Goal: Task Accomplishment & Management: Use online tool/utility

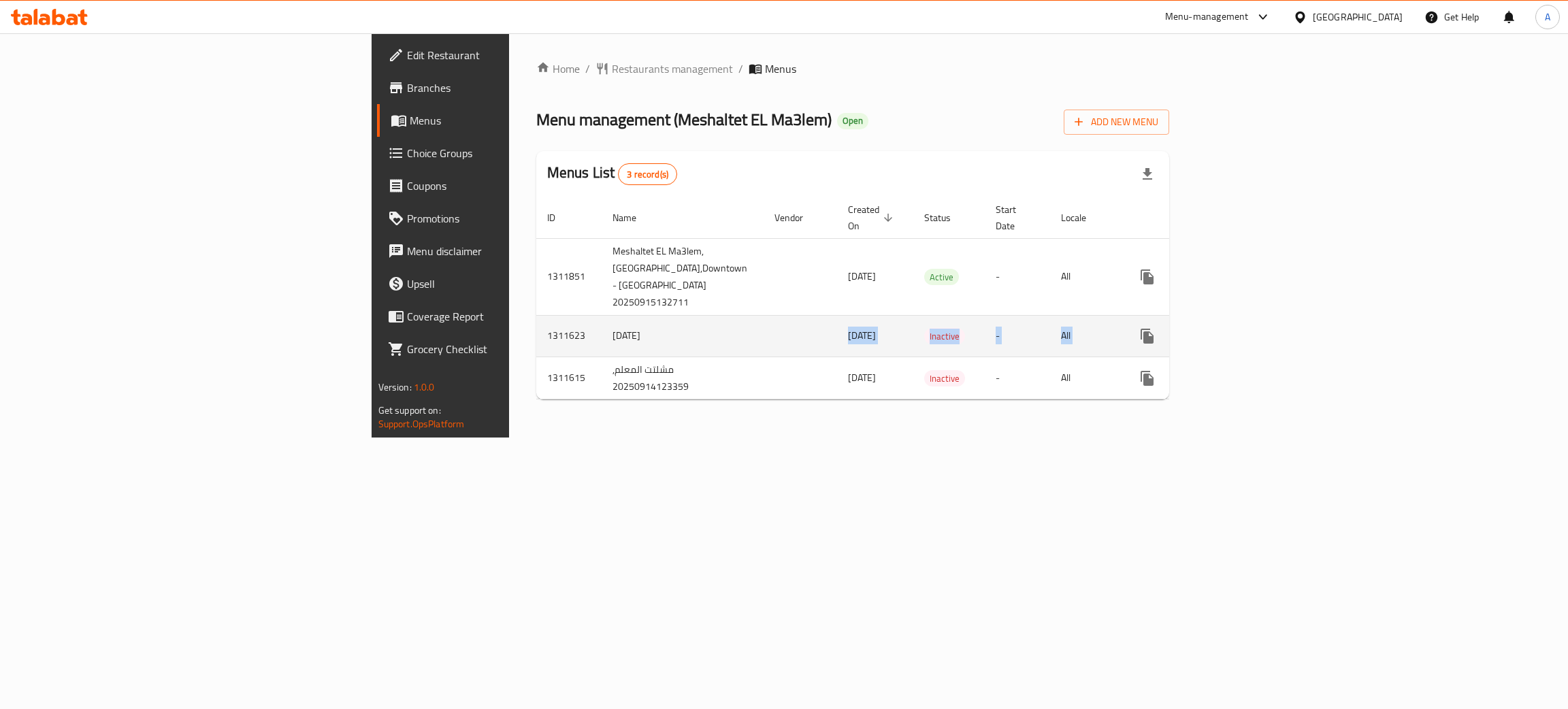
drag, startPoint x: 534, startPoint y: 334, endPoint x: 1465, endPoint y: 346, distance: 931.1
click at [1272, 346] on tr "1311623 14/9/2025 14/09/2025 Inactive - All" at bounding box center [904, 335] width 736 height 41
click at [1050, 345] on td "-" at bounding box center [1017, 335] width 66 height 41
drag, startPoint x: 601, startPoint y: 335, endPoint x: 532, endPoint y: 338, distance: 69.1
click at [536, 338] on tr "1311623 14/9/2025 14/09/2025 Inactive - All" at bounding box center [904, 335] width 736 height 41
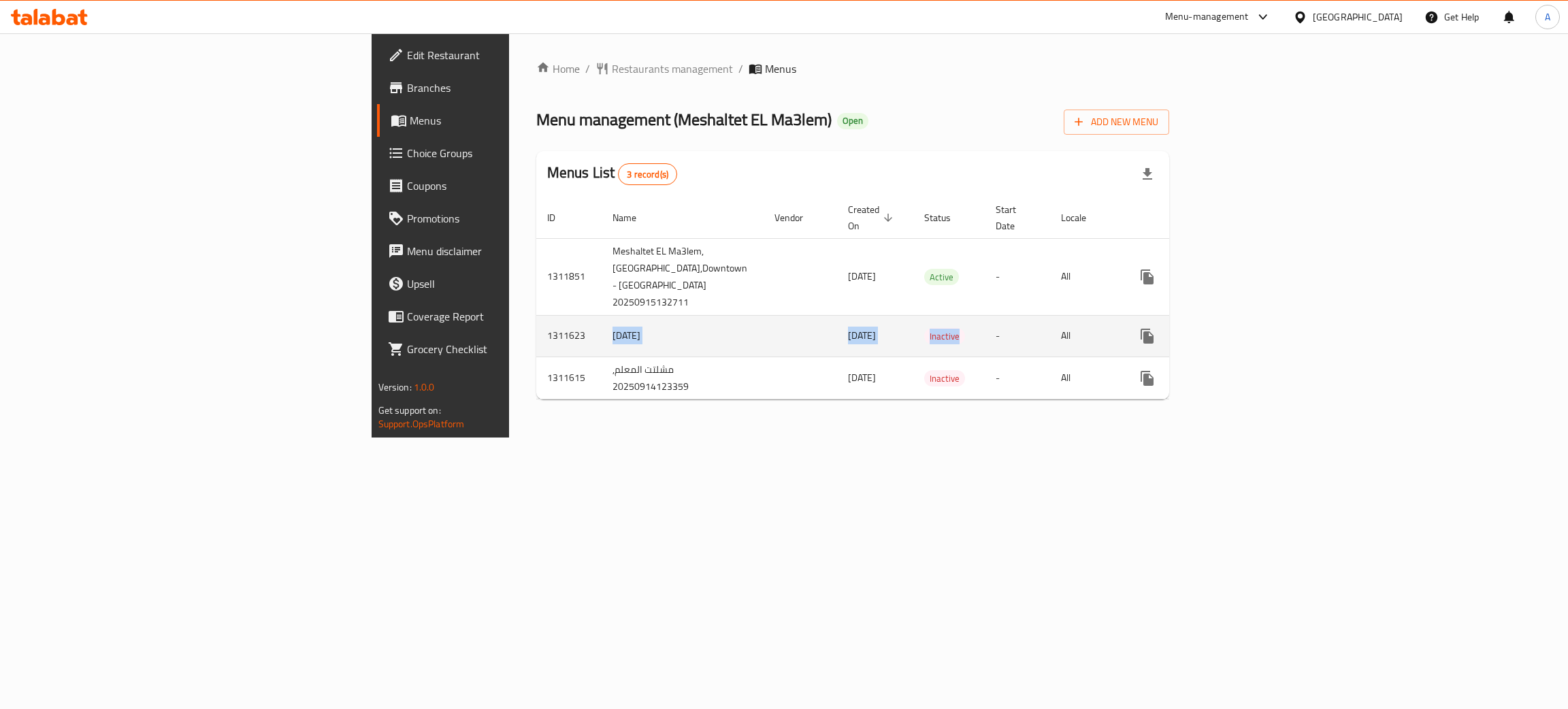
drag, startPoint x: 362, startPoint y: 342, endPoint x: 849, endPoint y: 339, distance: 487.0
click at [849, 339] on tr "1311623 14/9/2025 14/09/2025 Inactive - All" at bounding box center [904, 335] width 736 height 41
click at [913, 338] on td "Inactive" at bounding box center [949, 335] width 72 height 41
click at [924, 340] on span "Inactive" at bounding box center [944, 336] width 41 height 16
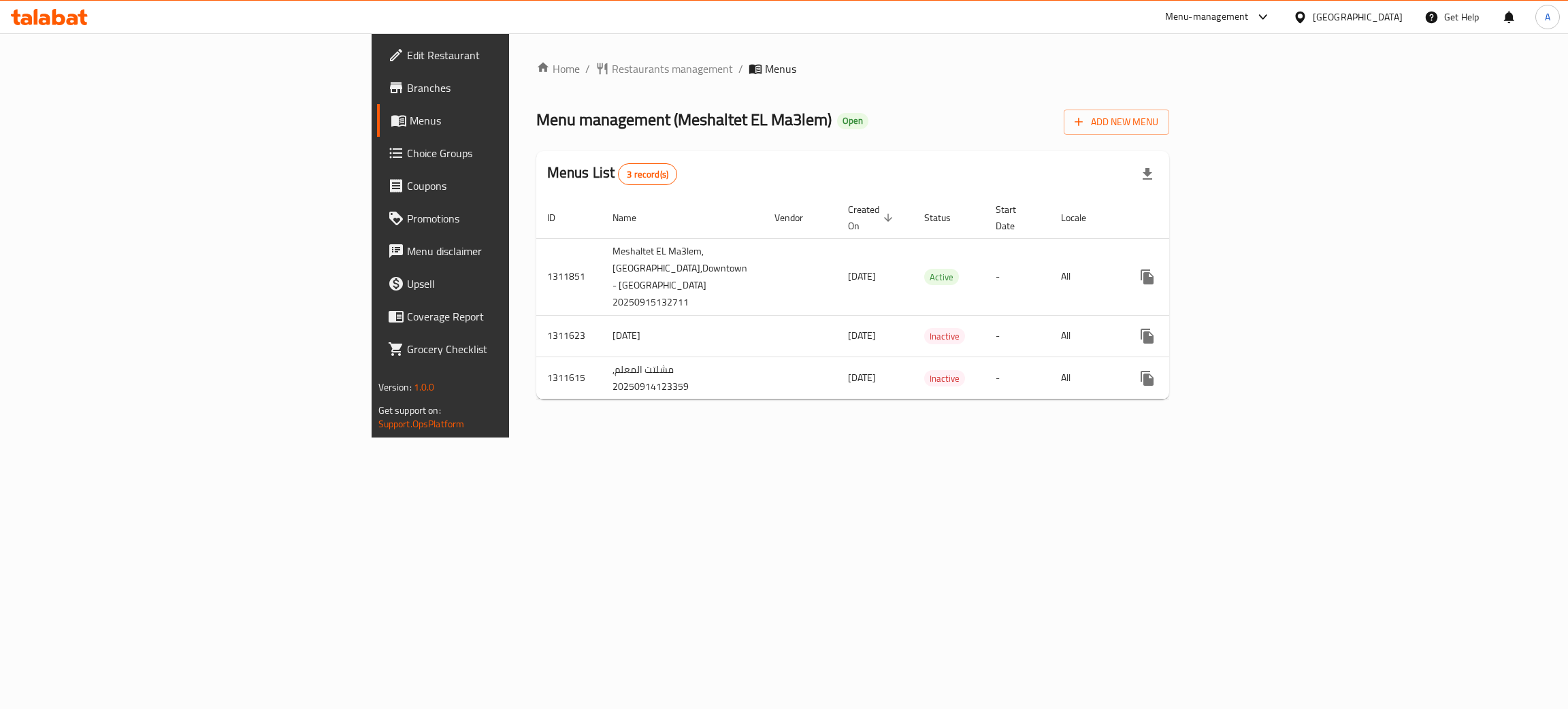
click at [828, 120] on div "Menu management ( Meshaltet EL Ma3lem ) Open Add New Menu" at bounding box center [853, 119] width 633 height 30
click at [1254, 339] on icon "enhanced table" at bounding box center [1245, 335] width 16 height 16
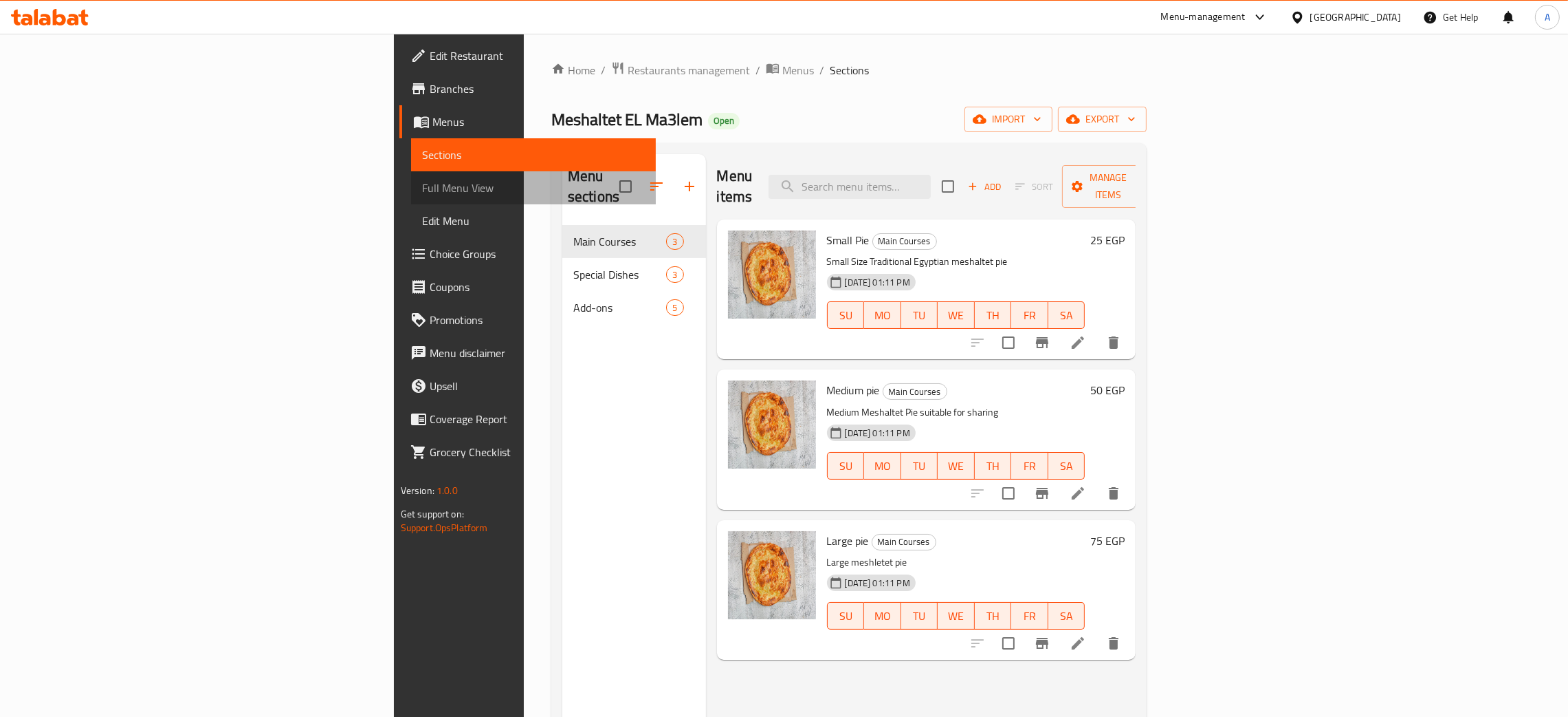
click at [423, 190] on span "Full Menu View" at bounding box center [534, 188] width 223 height 17
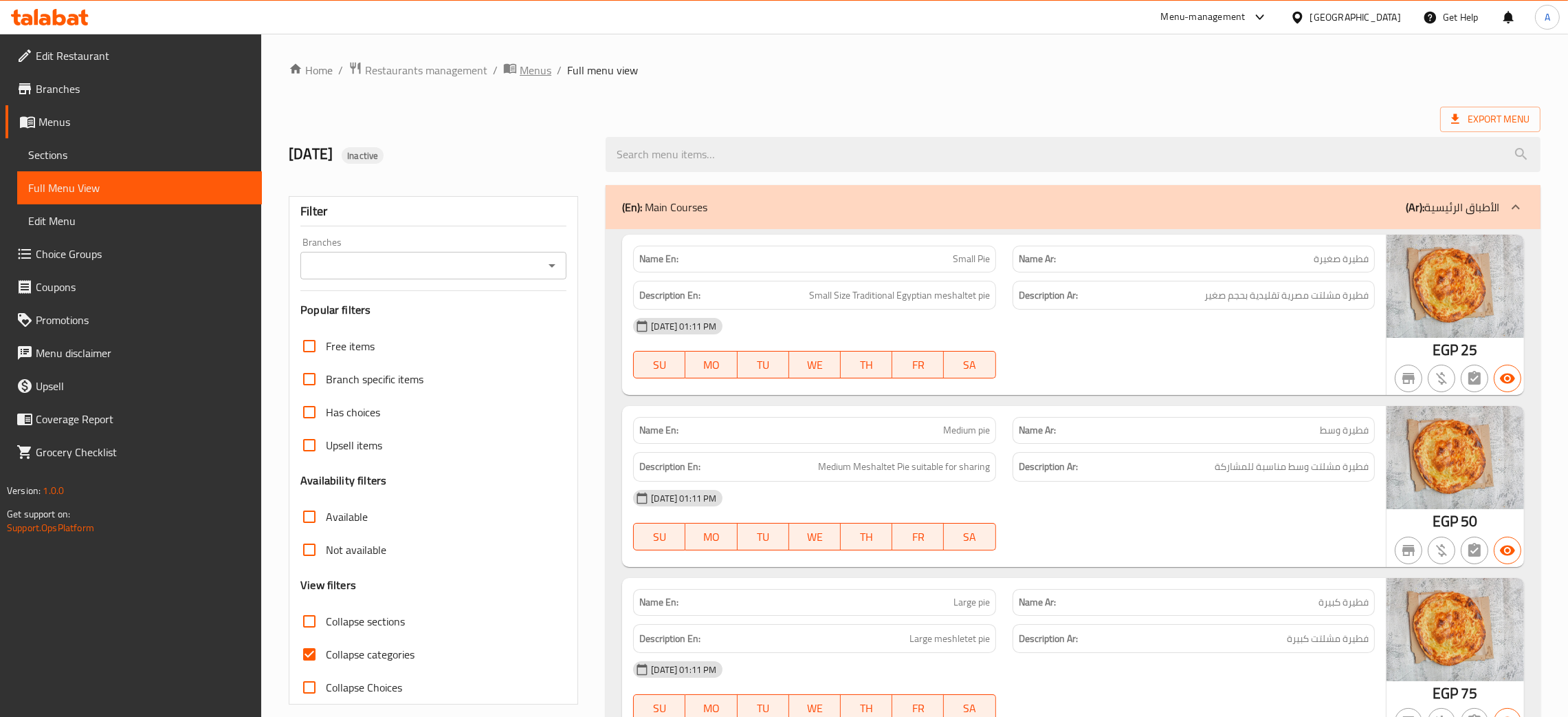
click at [537, 69] on span "Menus" at bounding box center [535, 69] width 32 height 17
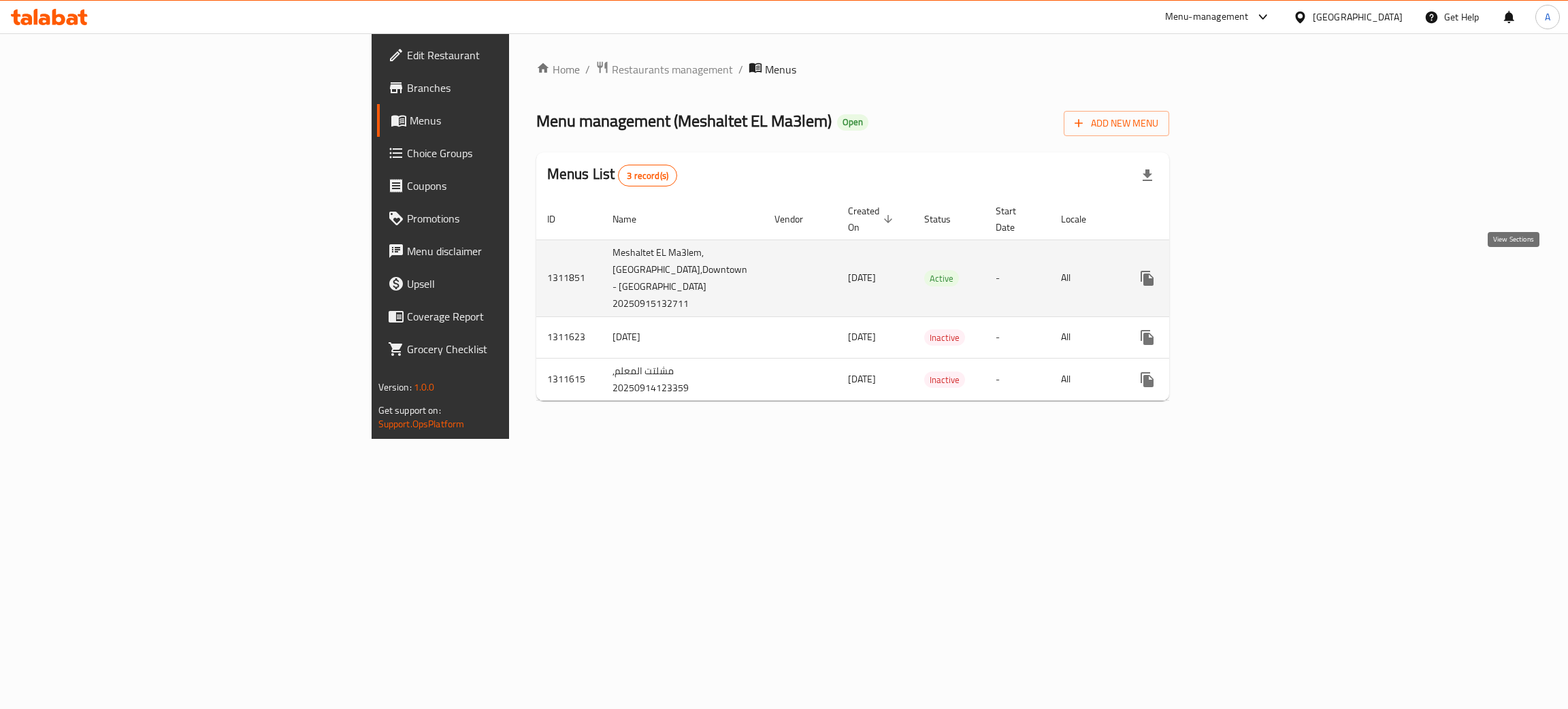
click at [1254, 271] on icon "enhanced table" at bounding box center [1245, 278] width 16 height 16
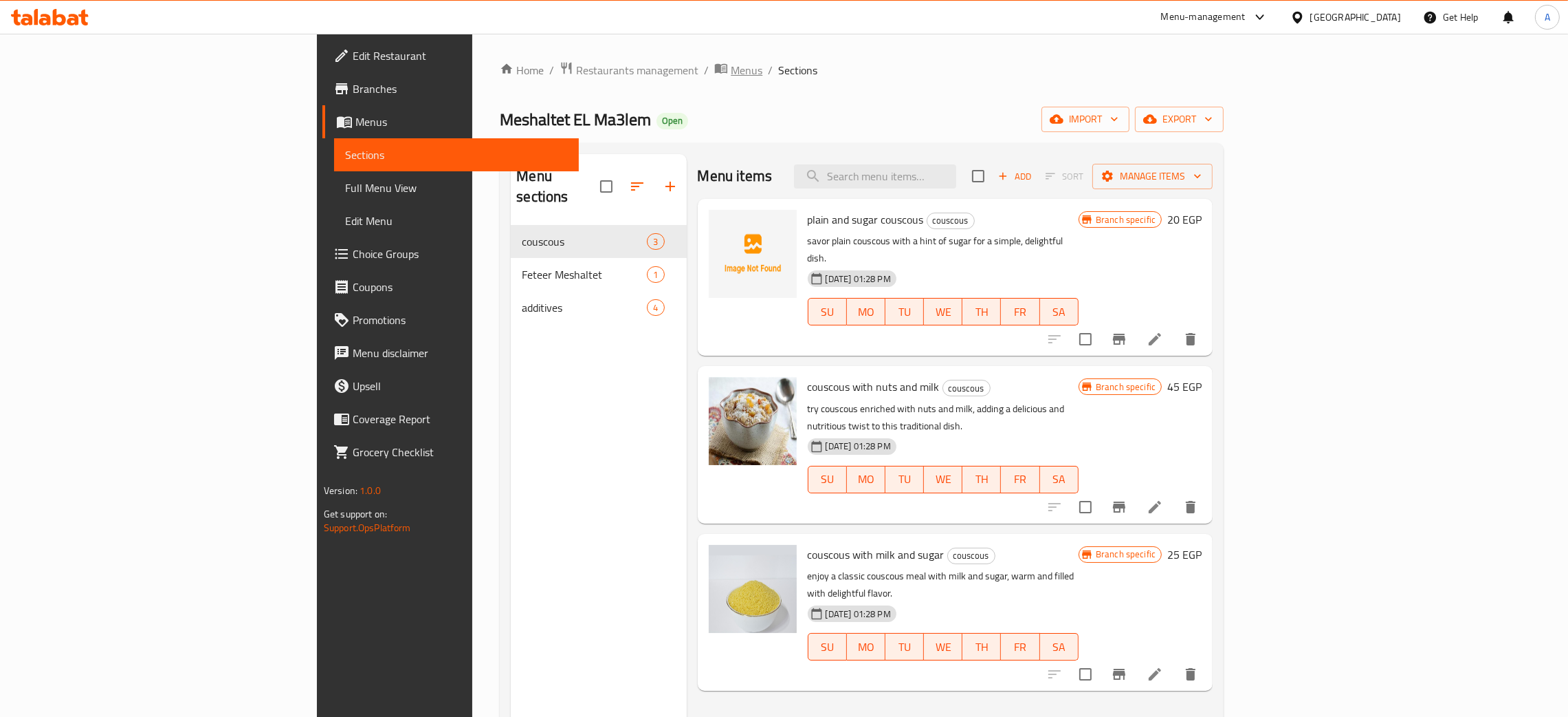
click at [731, 62] on span "Menus" at bounding box center [747, 69] width 32 height 17
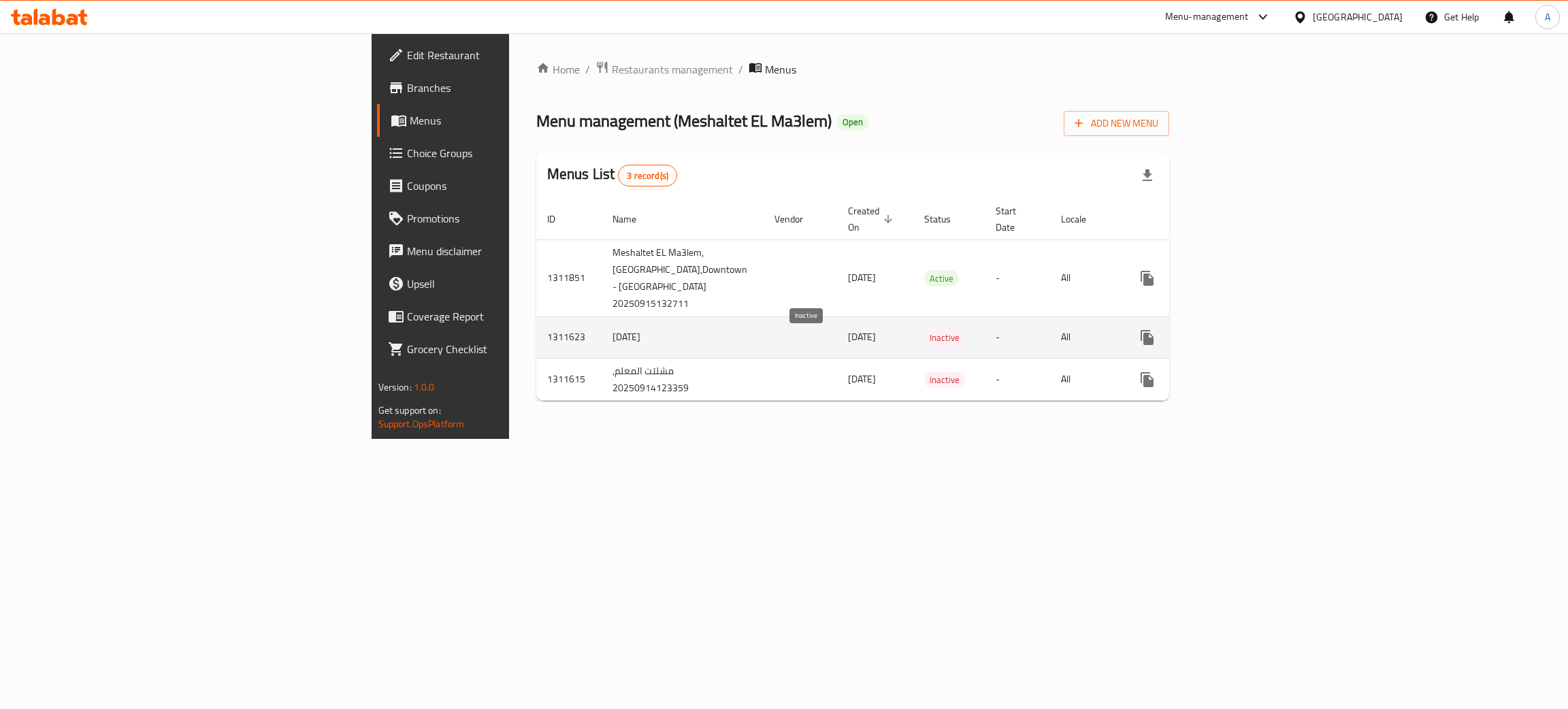
click at [924, 337] on span "Inactive" at bounding box center [944, 338] width 41 height 16
click at [1254, 335] on icon "enhanced table" at bounding box center [1245, 337] width 16 height 16
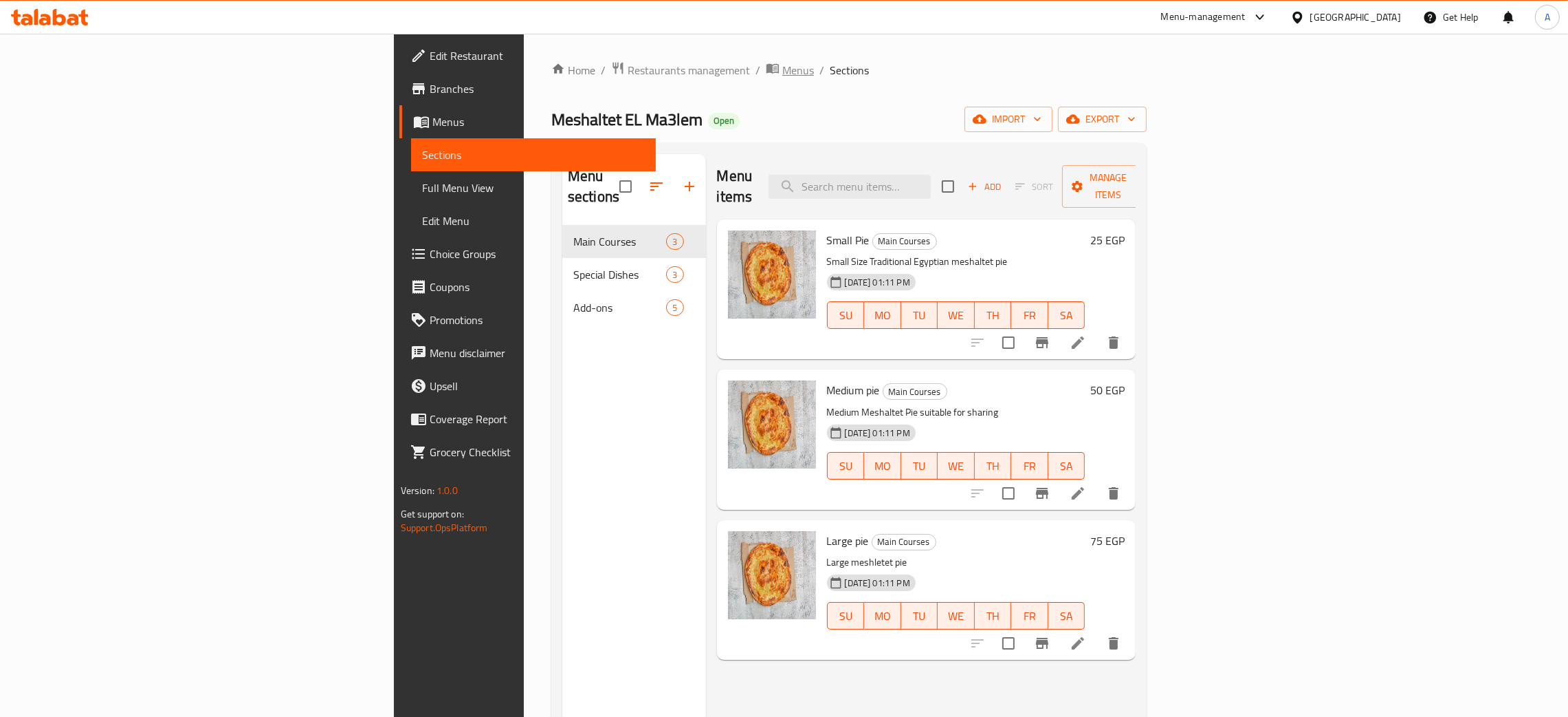
click at [783, 62] on span "Menus" at bounding box center [799, 69] width 32 height 17
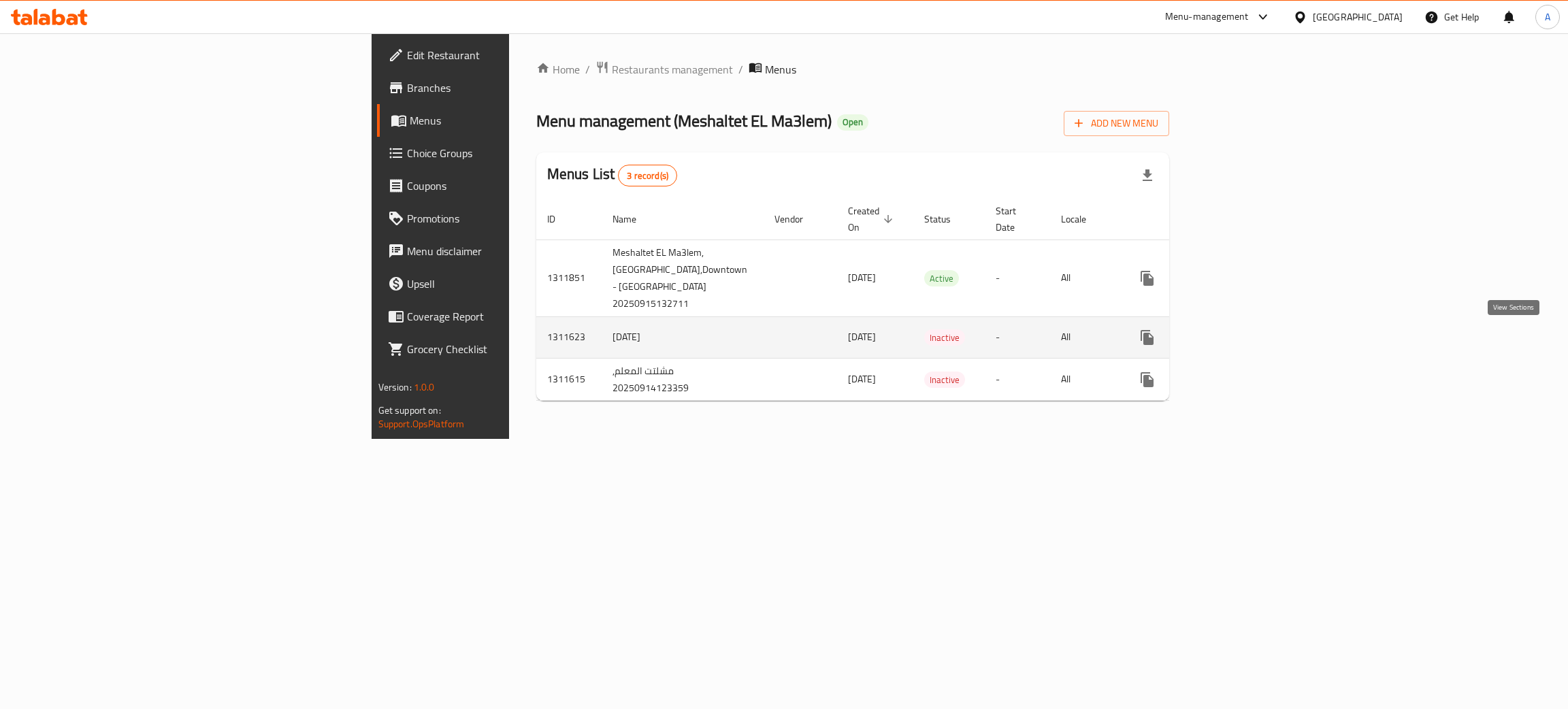
click at [1251, 337] on icon "enhanced table" at bounding box center [1245, 338] width 12 height 12
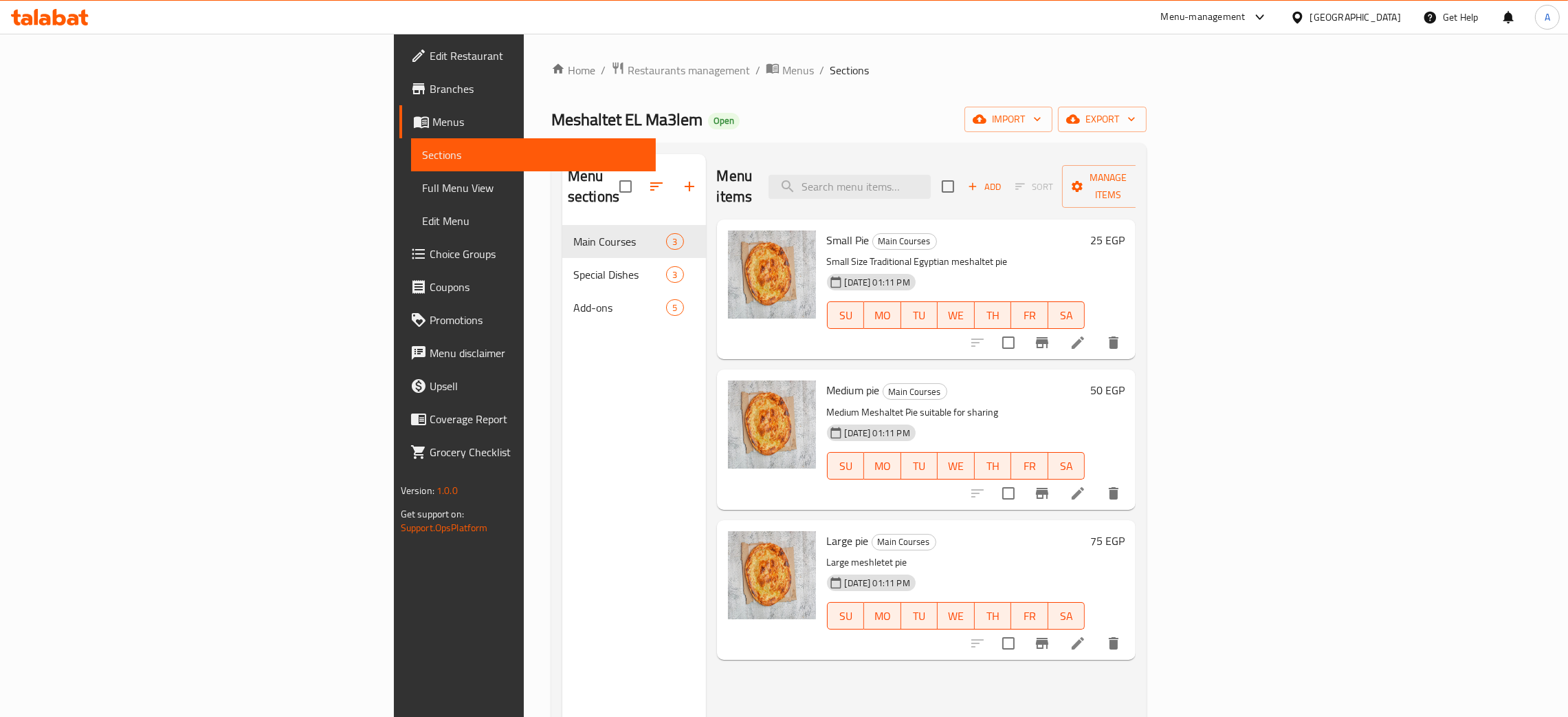
click at [412, 175] on link "Full Menu View" at bounding box center [534, 188] width 245 height 33
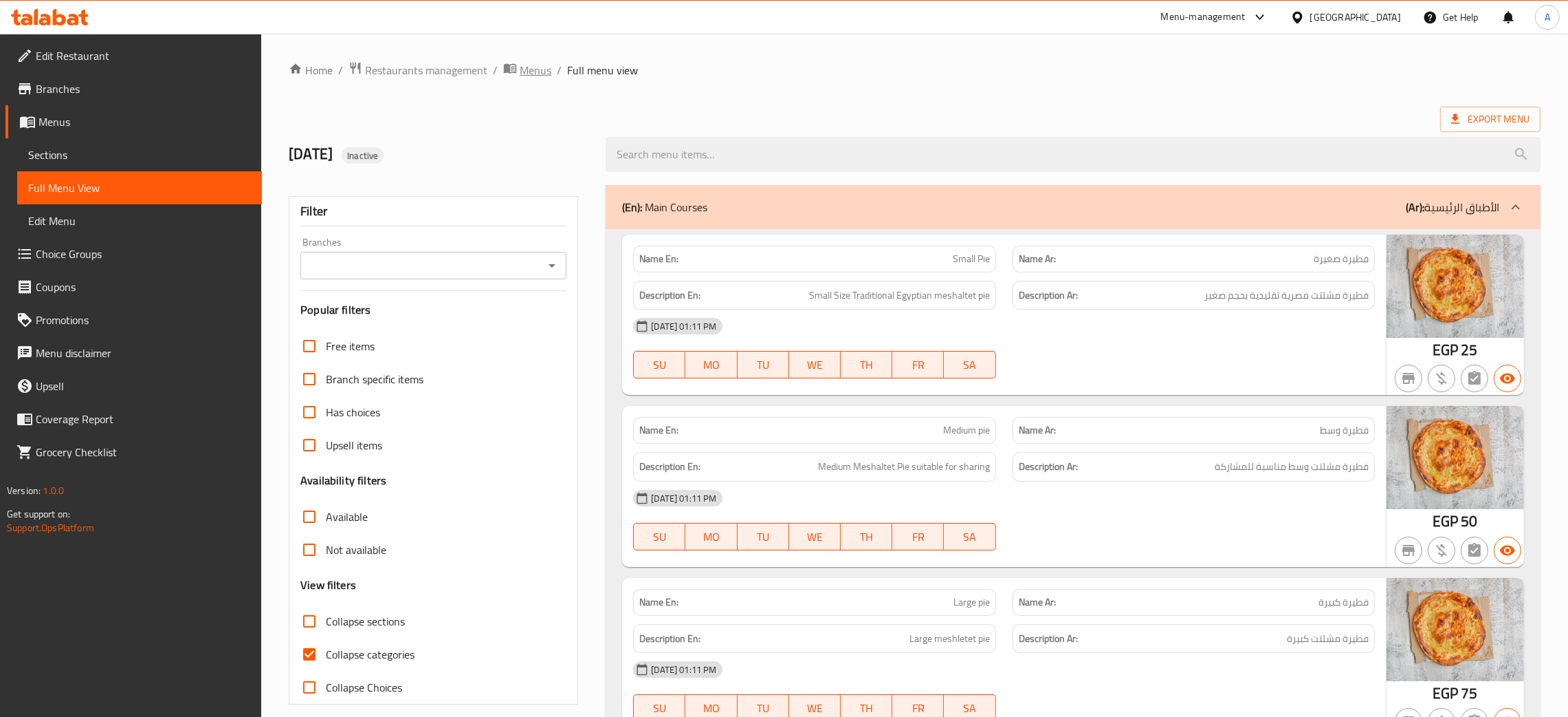
click at [542, 67] on span "Menus" at bounding box center [535, 69] width 32 height 17
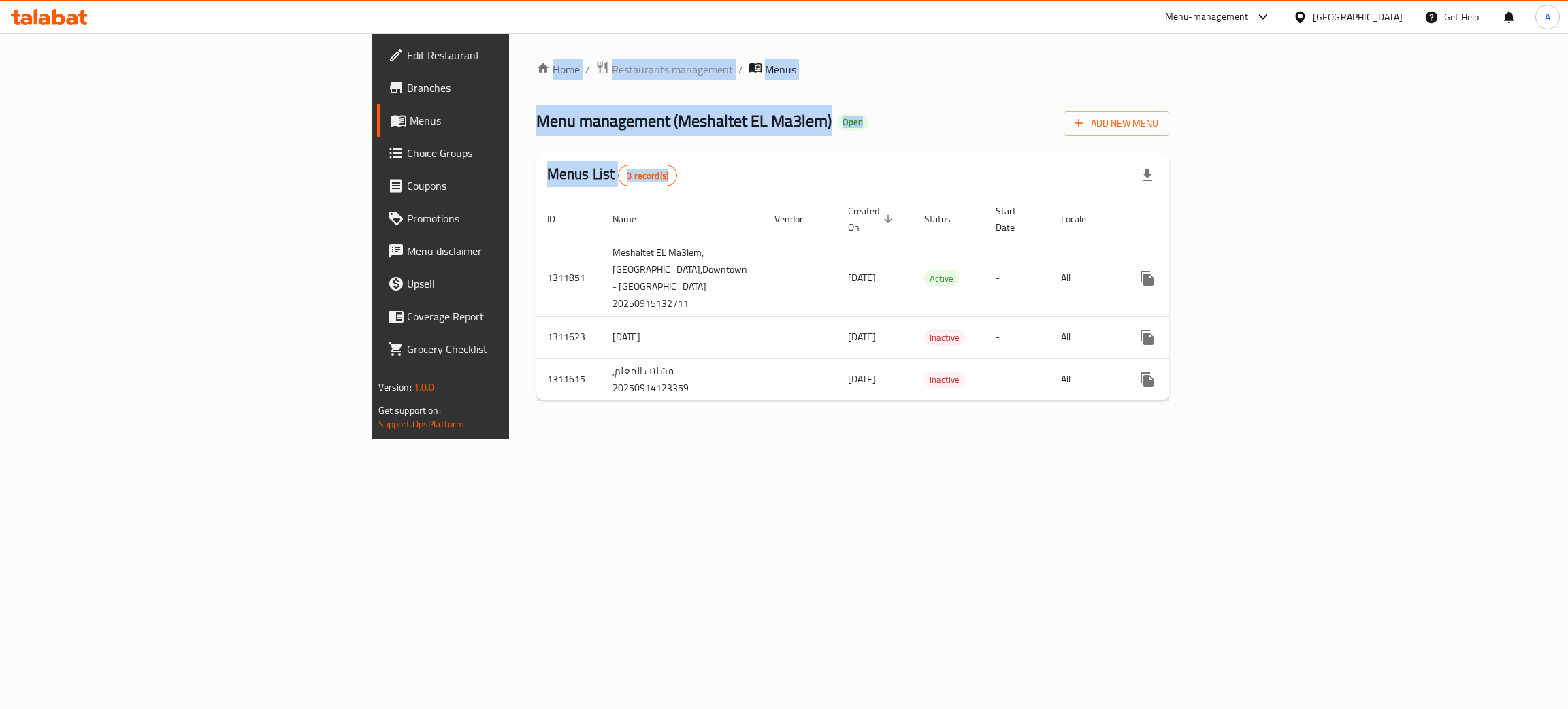
drag, startPoint x: 271, startPoint y: 44, endPoint x: 1233, endPoint y: 471, distance: 1052.5
click at [1197, 439] on div "Home / Restaurants management / Menus Menu management ( Meshaltet EL Ma3lem ) O…" at bounding box center [853, 236] width 688 height 406
click at [1011, 439] on div "Home / Restaurants management / Menus Menu management ( Meshaltet EL Ma3lem ) O…" at bounding box center [853, 236] width 688 height 406
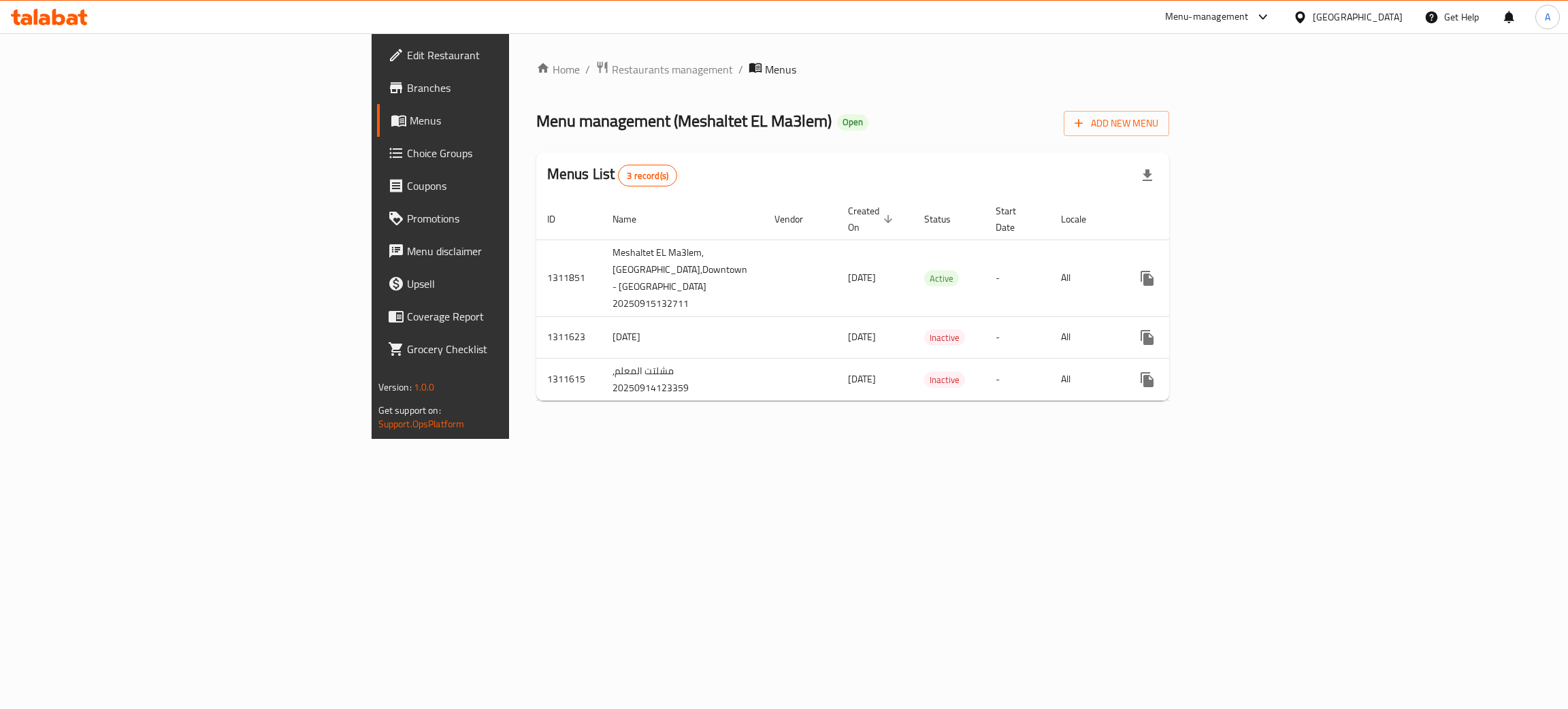
click at [1386, 19] on div "[GEOGRAPHIC_DATA]" at bounding box center [1357, 16] width 90 height 15
click at [1260, 355] on div "[GEOGRAPHIC_DATA]" at bounding box center [1254, 356] width 90 height 15
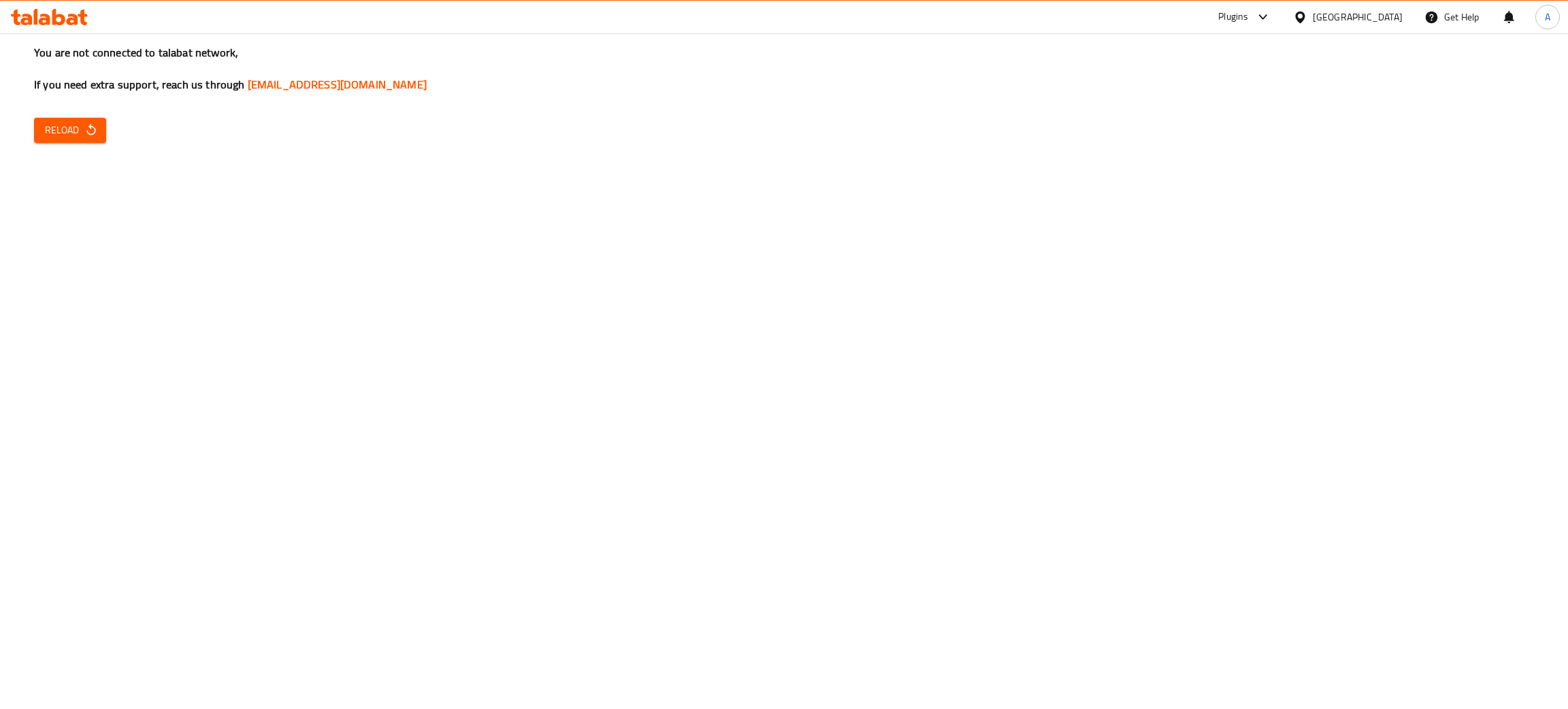
click at [96, 129] on icon "button" at bounding box center [90, 129] width 13 height 13
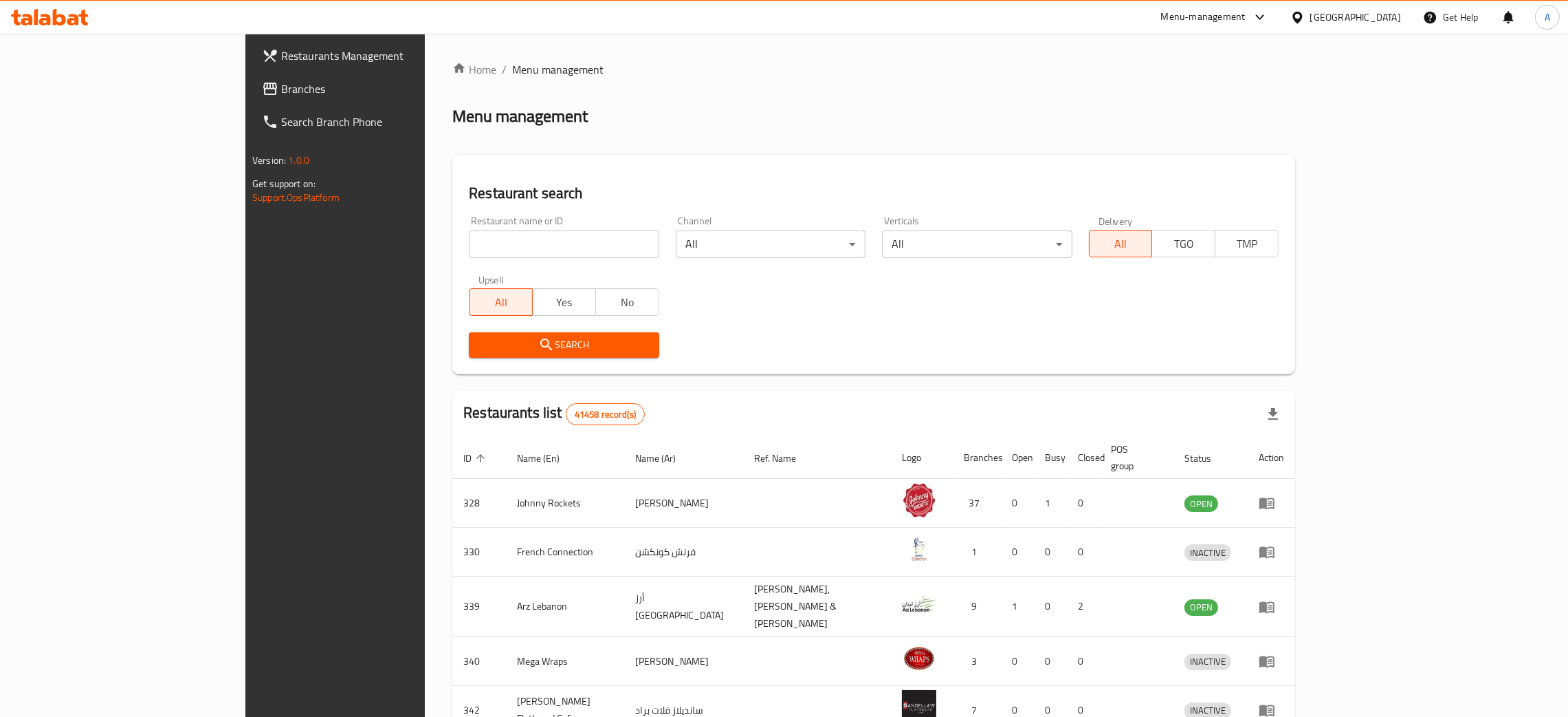
click at [1295, 94] on div "Home / Menu management Menu management Restaurant search Restaurant name or ID …" at bounding box center [873, 543] width 843 height 965
click at [469, 238] on input "search" at bounding box center [564, 244] width 190 height 28
paste input "341794203"
type input "341794203"
click at [1369, 12] on div "[GEOGRAPHIC_DATA]" at bounding box center [1355, 17] width 91 height 15
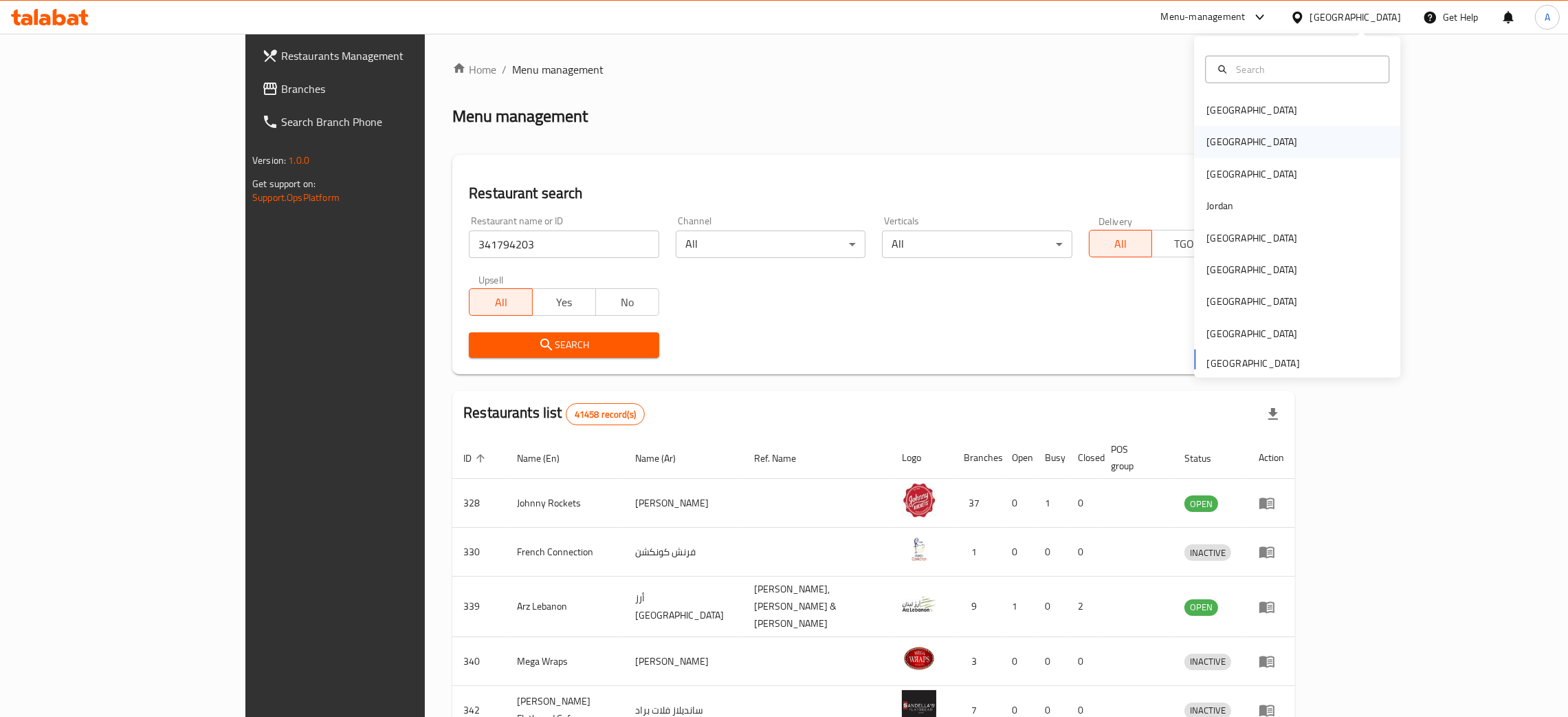
click at [1212, 144] on div "[GEOGRAPHIC_DATA]" at bounding box center [1252, 141] width 91 height 15
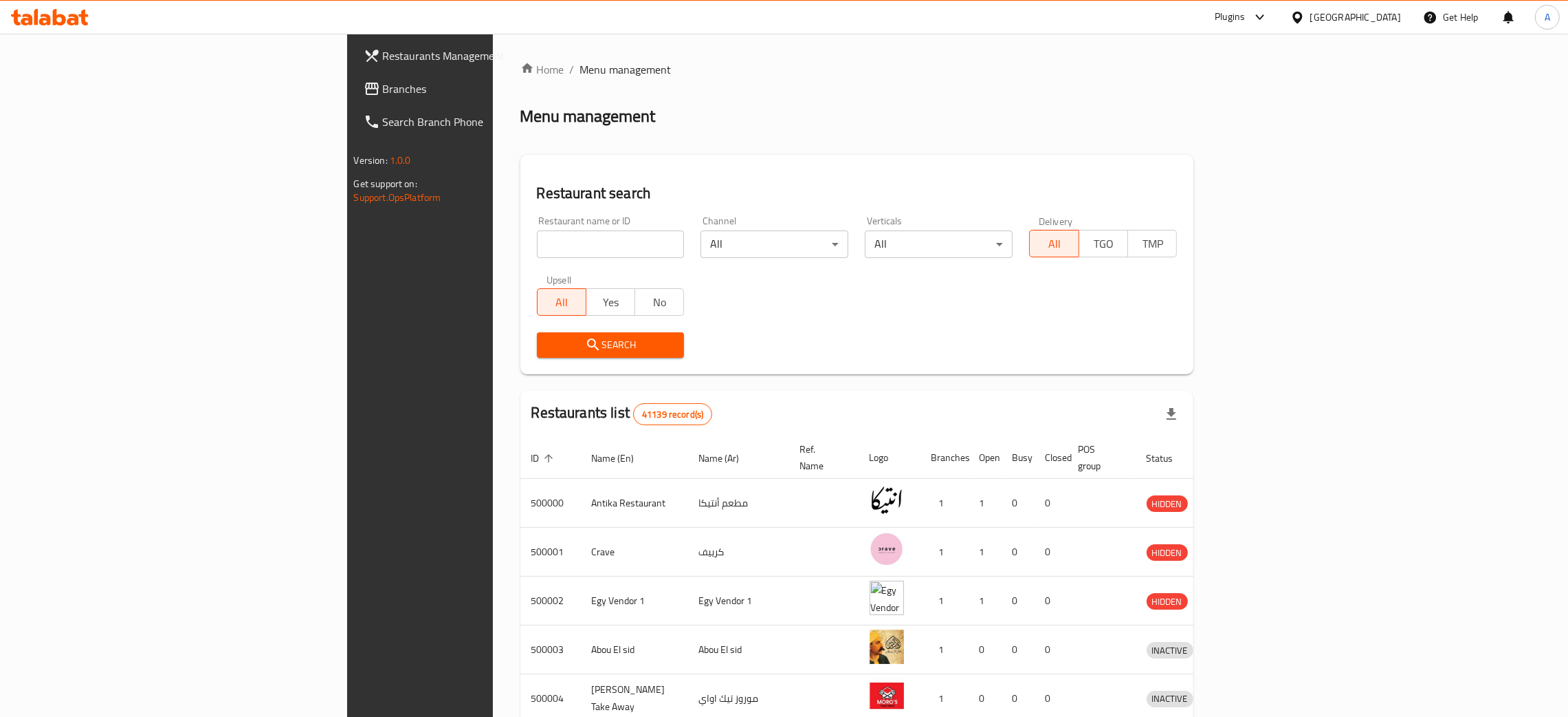
click at [537, 240] on input "search" at bounding box center [611, 244] width 148 height 28
paste input "Meshaltet EL M"
type input "Meshaltet EL M"
click button "Search" at bounding box center [611, 345] width 148 height 25
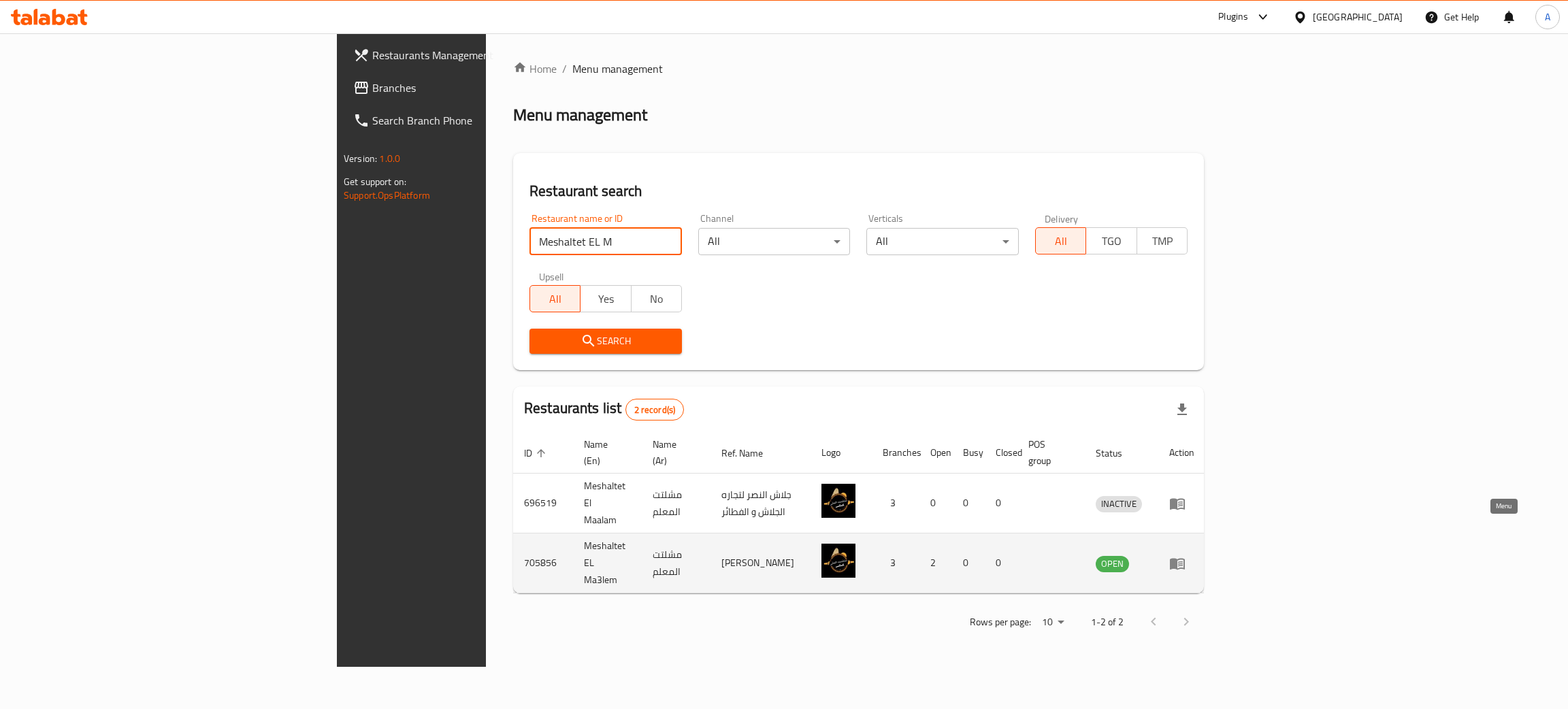
click at [1184, 558] on icon "enhanced table" at bounding box center [1176, 563] width 15 height 12
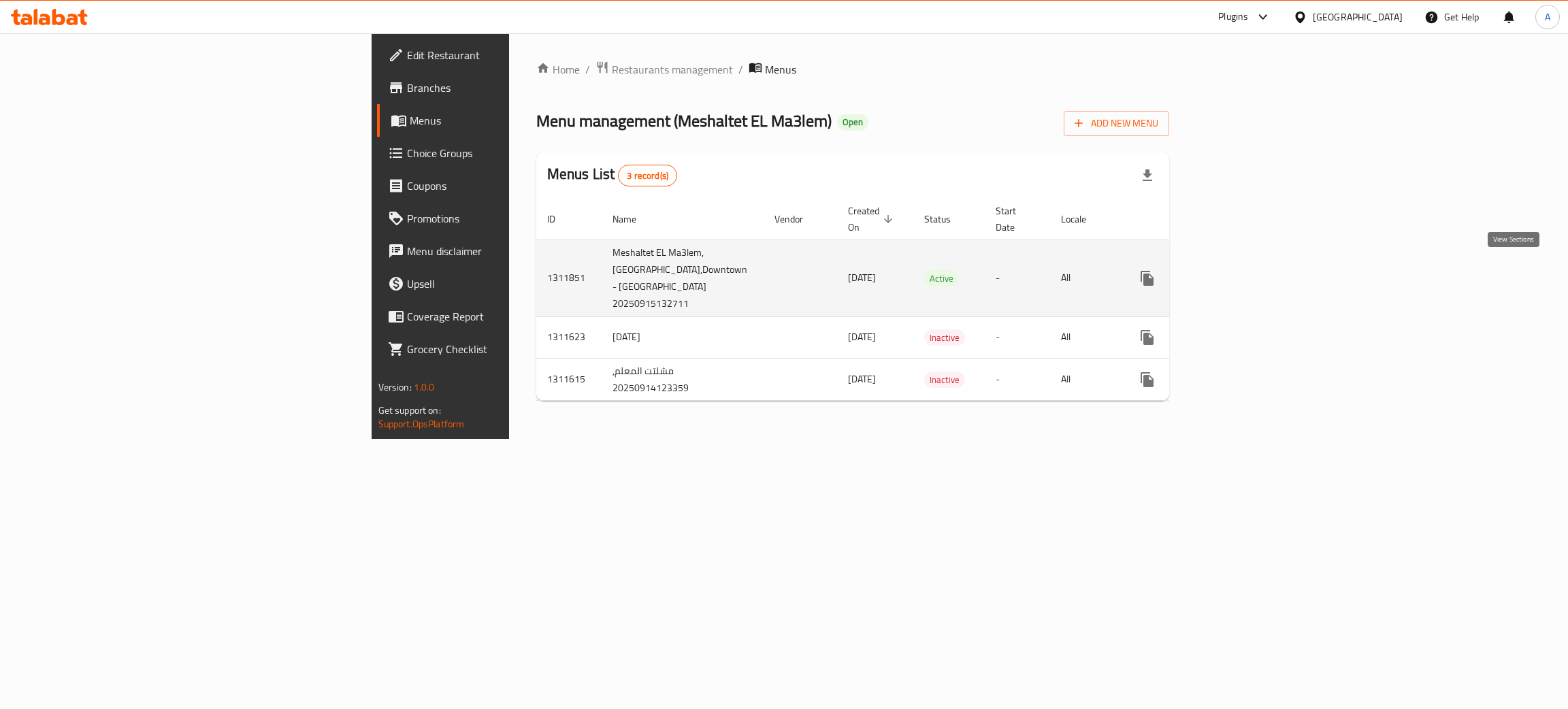
click at [1254, 270] on icon "enhanced table" at bounding box center [1245, 278] width 16 height 16
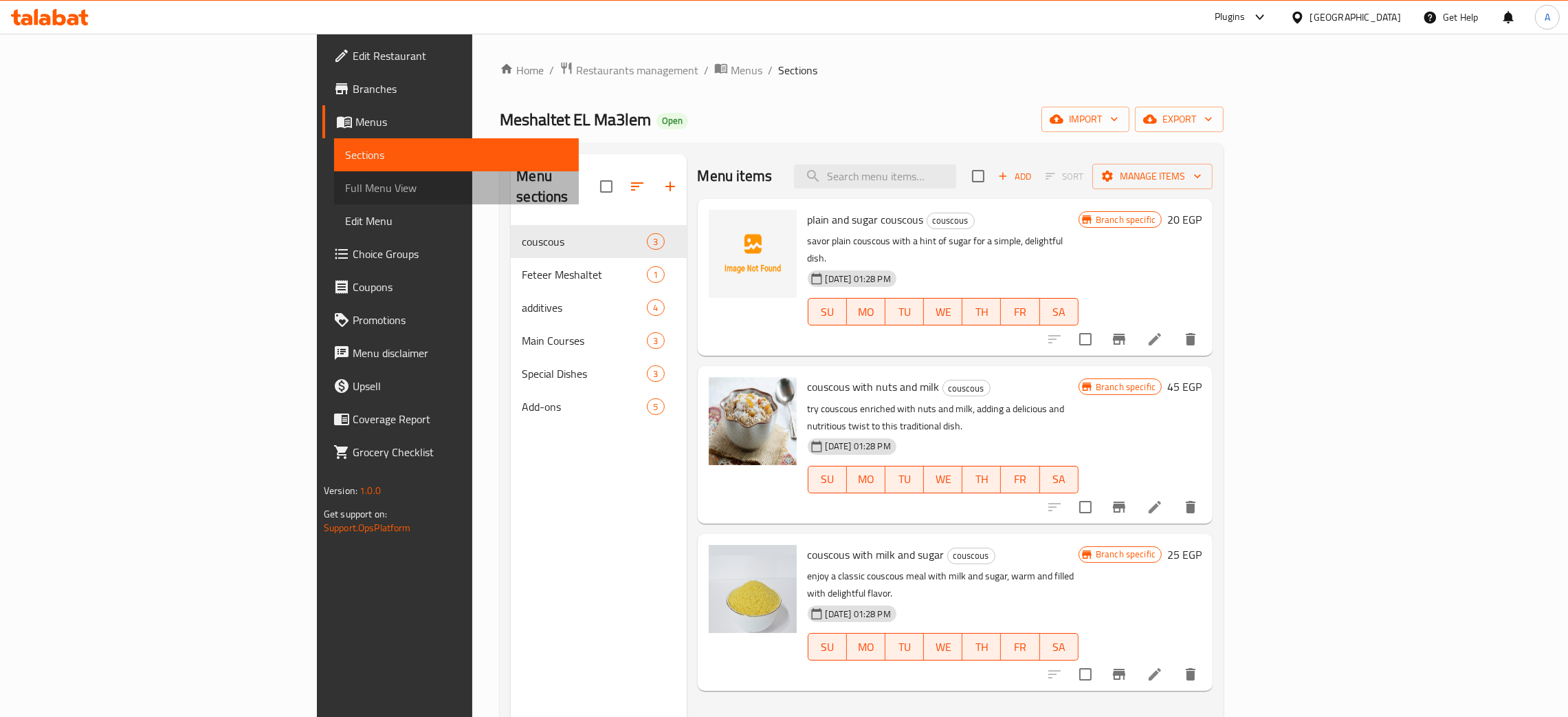
drag, startPoint x: 126, startPoint y: 185, endPoint x: 204, endPoint y: 220, distance: 85.5
click at [345, 185] on span "Full Menu View" at bounding box center [456, 188] width 223 height 17
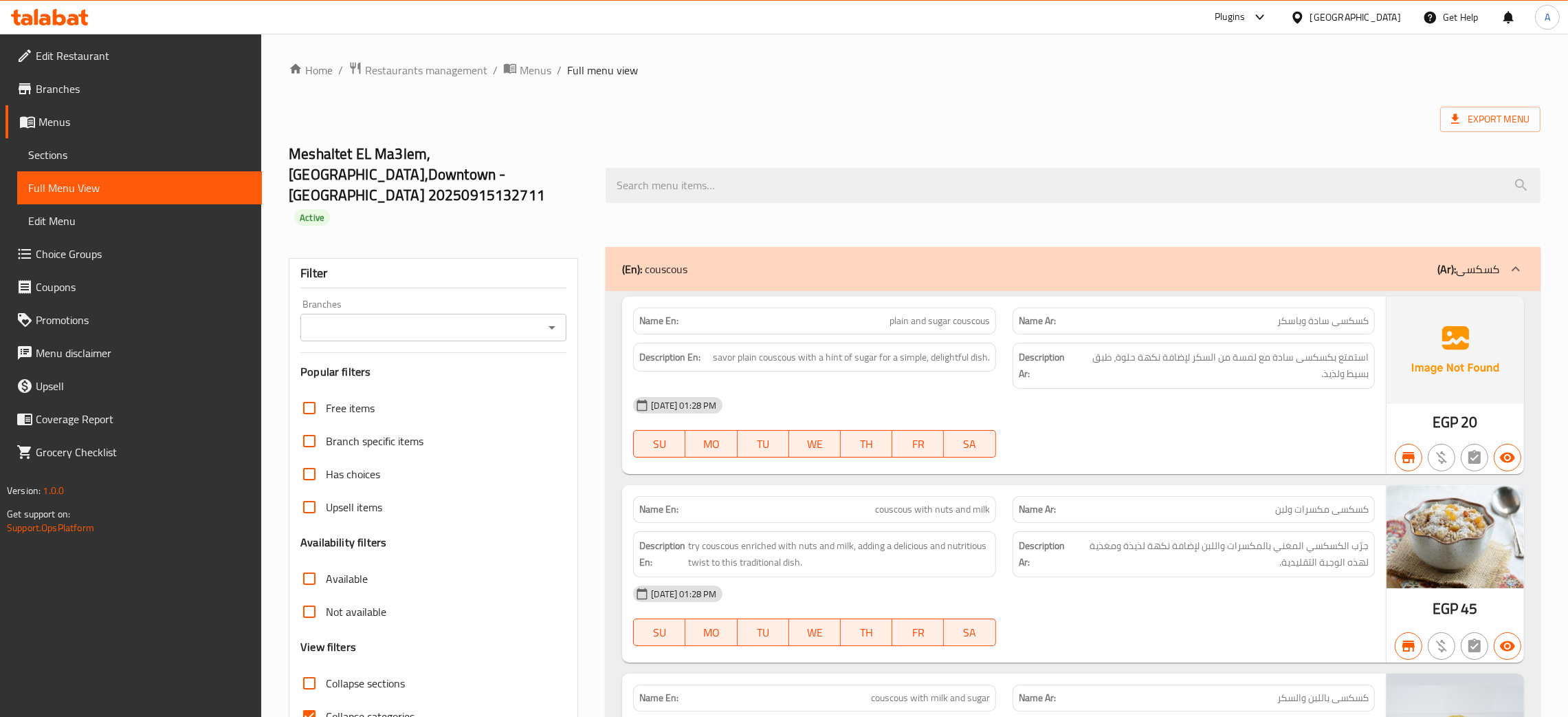
click at [542, 318] on div at bounding box center [551, 327] width 18 height 19
click at [557, 319] on icon "Open" at bounding box center [552, 327] width 17 height 17
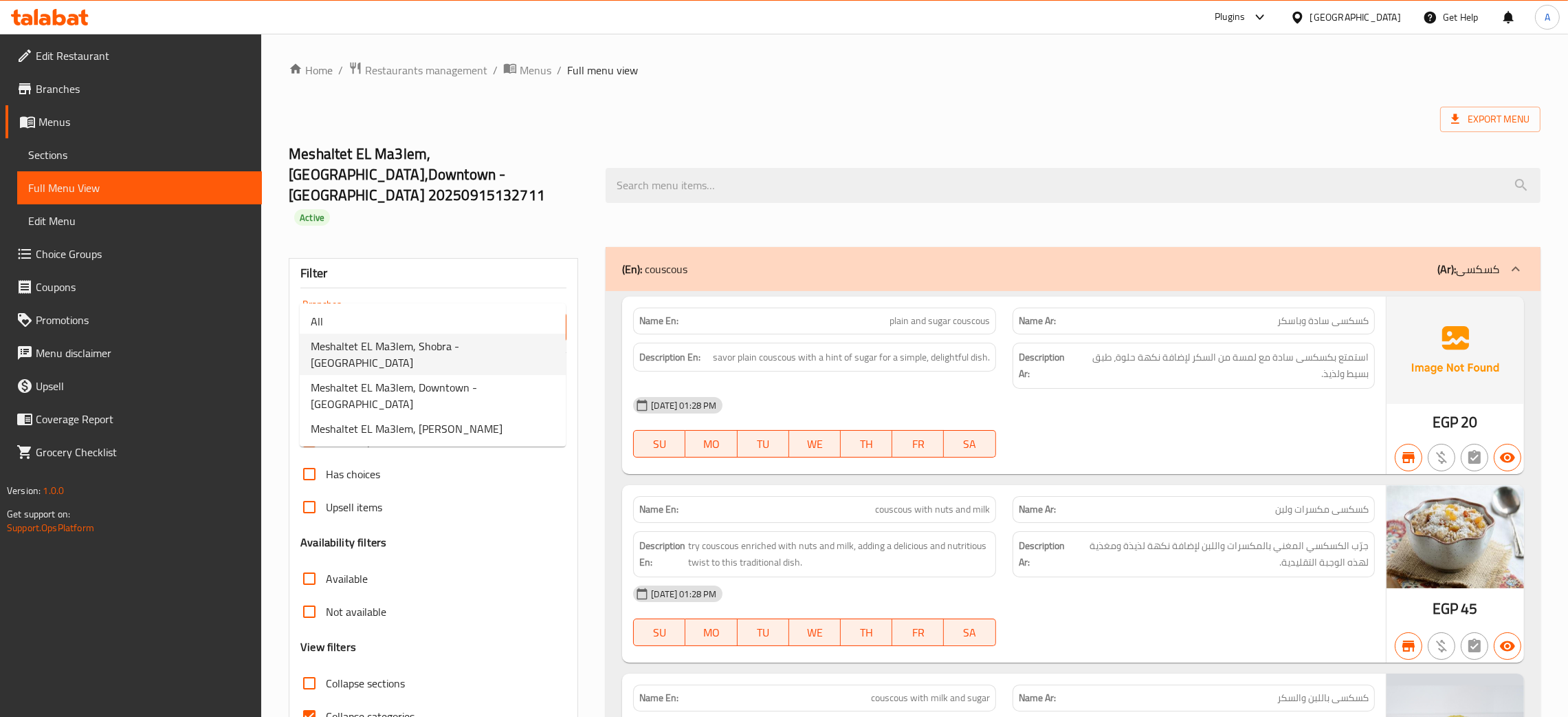
click at [496, 345] on span "Meshaltet EL Ma3lem, Shobra - [GEOGRAPHIC_DATA]" at bounding box center [433, 354] width 244 height 33
type input "Meshaltet EL Ma3lem, Shobra - [GEOGRAPHIC_DATA]"
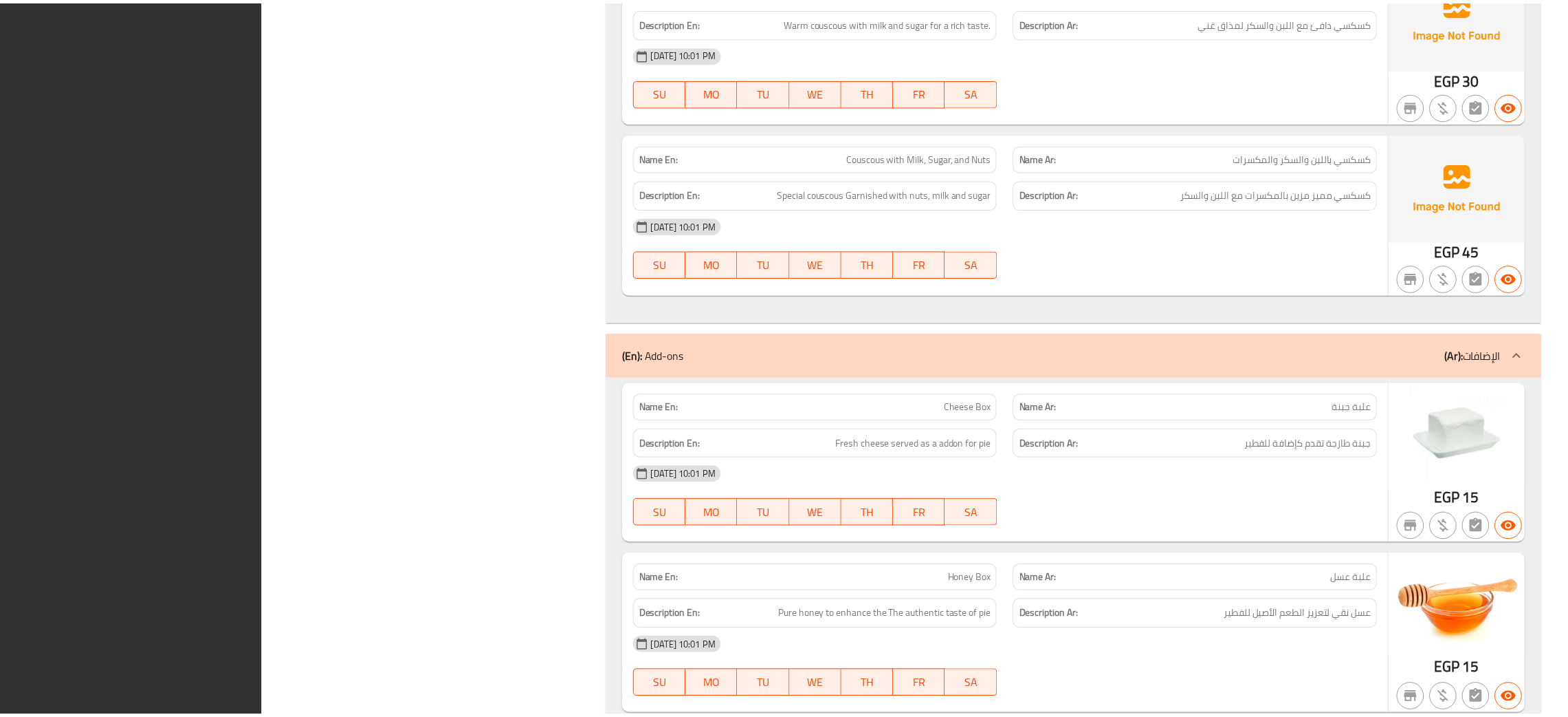
scroll to position [3447, 0]
